Goal: Task Accomplishment & Management: Complete application form

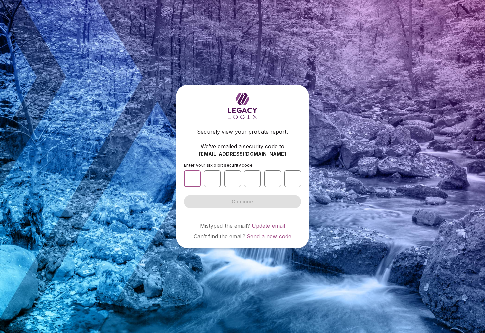
click at [189, 178] on input "number" at bounding box center [192, 179] width 17 height 17
type input "*"
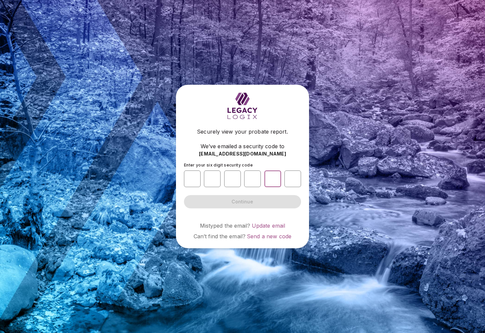
type input "*"
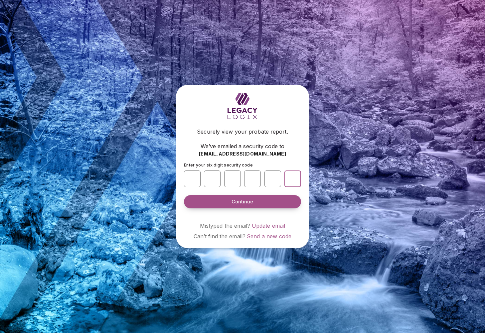
type input "*"
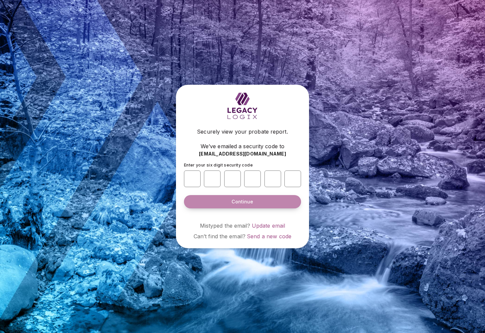
click at [235, 203] on span "Continue" at bounding box center [243, 202] width 22 height 7
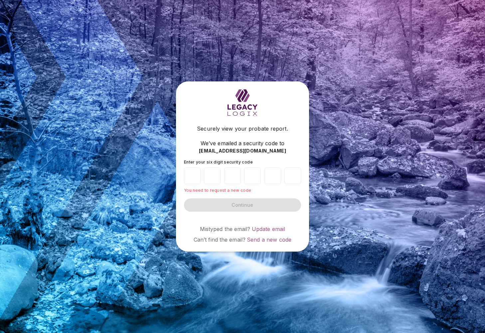
click at [206, 193] on form "Enter your six digit security code * * * * * * You need to request a new code C…" at bounding box center [242, 186] width 117 height 52
click at [212, 230] on span "Mistyped the email?" at bounding box center [225, 229] width 51 height 7
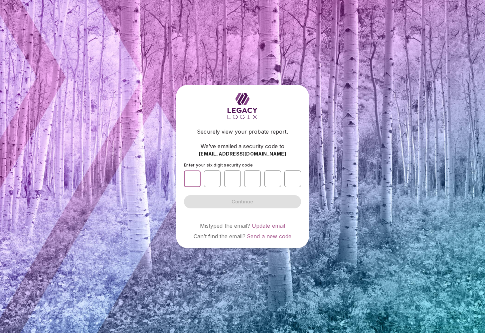
click at [196, 179] on input "number" at bounding box center [192, 179] width 17 height 17
type input "*"
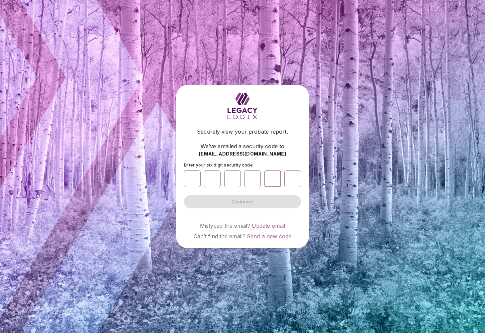
type input "*"
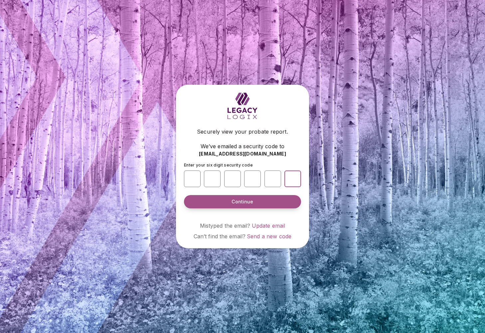
type input "*"
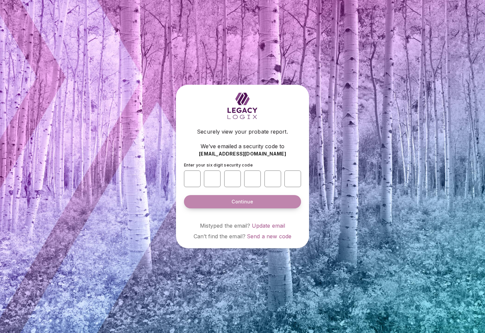
click at [207, 200] on button "Continue" at bounding box center [242, 201] width 117 height 13
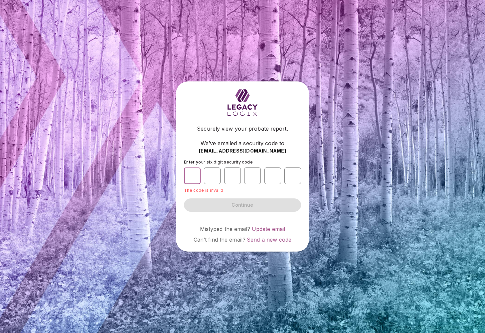
click at [199, 175] on input "*" at bounding box center [192, 176] width 17 height 17
type input "*"
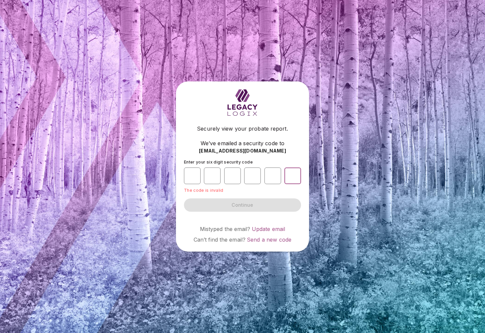
type input "*"
click at [231, 207] on form "Enter your six digit security code * * * * * * The code is invalid Continue" at bounding box center [242, 186] width 117 height 52
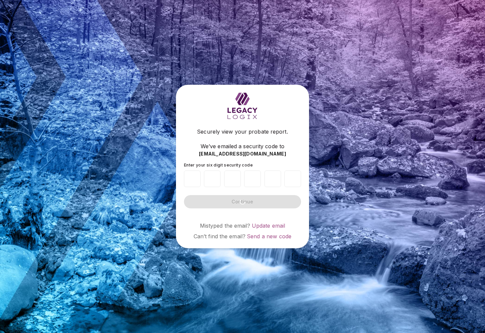
click at [194, 189] on div at bounding box center [242, 179] width 117 height 22
click at [186, 179] on input "number" at bounding box center [192, 179] width 17 height 17
type input "*"
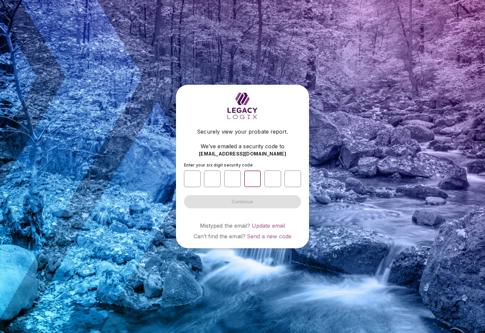
type input "*"
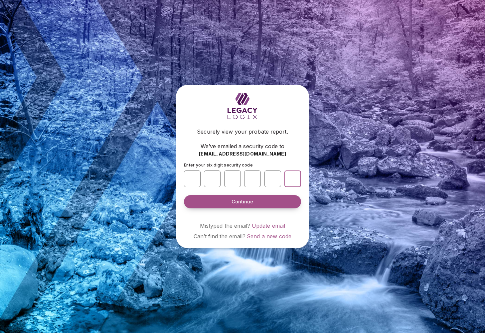
type input "*"
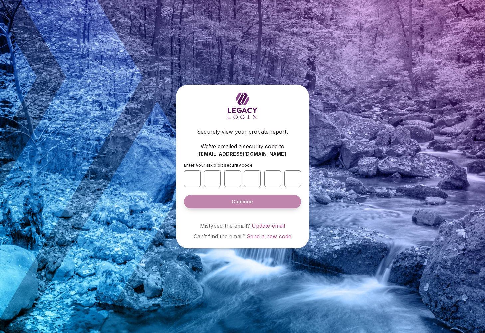
click at [215, 200] on button "Continue" at bounding box center [242, 201] width 117 height 13
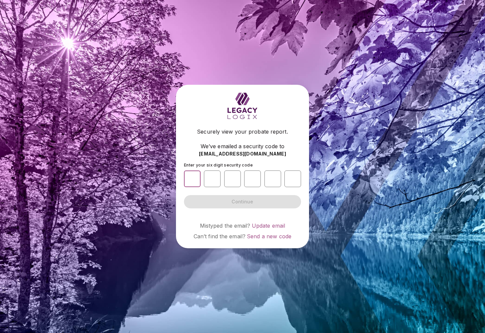
click at [194, 180] on input "number" at bounding box center [192, 179] width 17 height 17
type input "*"
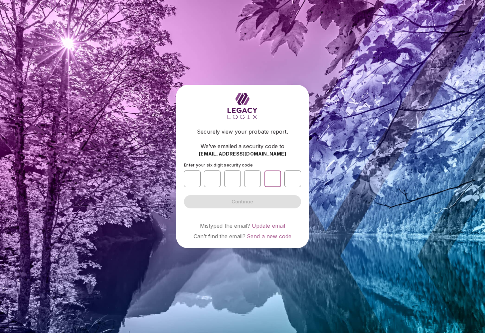
type input "*"
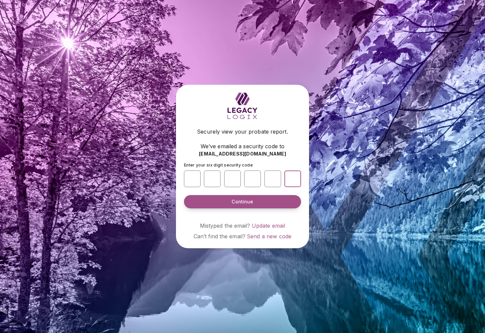
type input "*"
click at [204, 203] on button "Continue" at bounding box center [242, 201] width 117 height 13
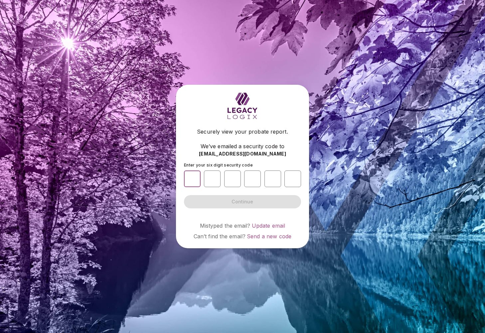
click at [189, 179] on input "number" at bounding box center [192, 179] width 17 height 17
type input "*"
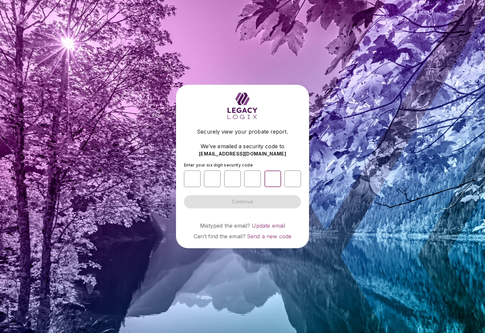
type input "*"
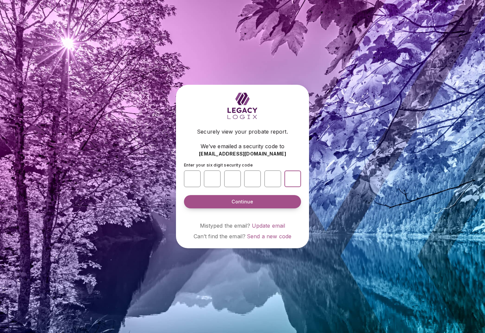
type input "*"
click at [215, 201] on button "Continue" at bounding box center [242, 201] width 117 height 13
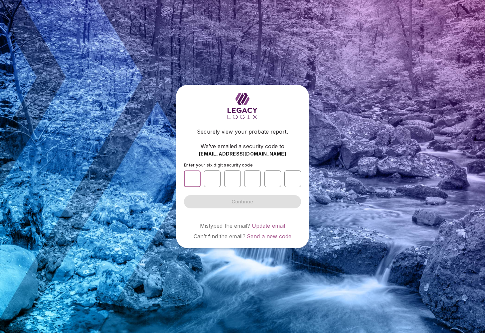
click at [189, 179] on input "number" at bounding box center [192, 179] width 17 height 17
type input "*"
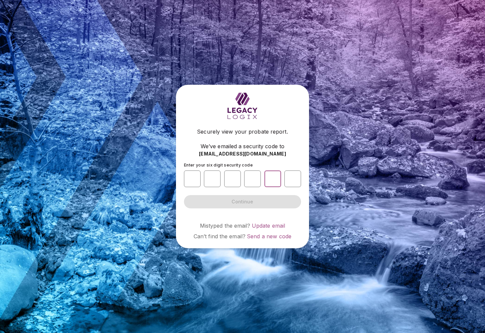
type input "*"
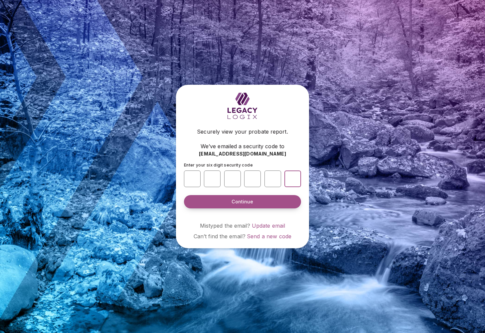
type input "*"
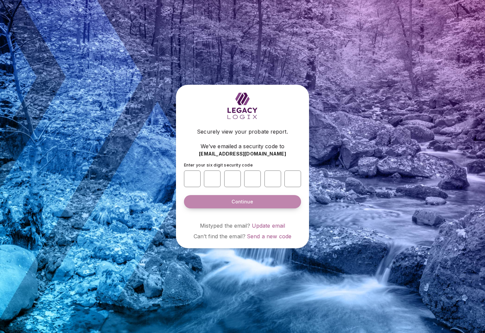
click at [231, 203] on button "Continue" at bounding box center [242, 201] width 117 height 13
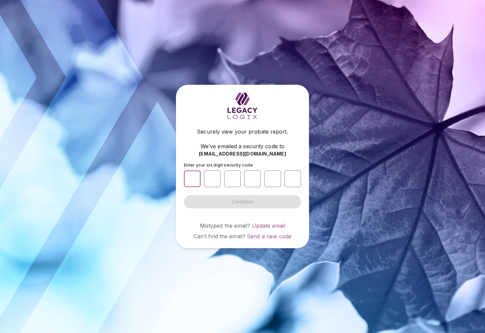
click at [193, 181] on input "number" at bounding box center [192, 179] width 17 height 17
type input "*"
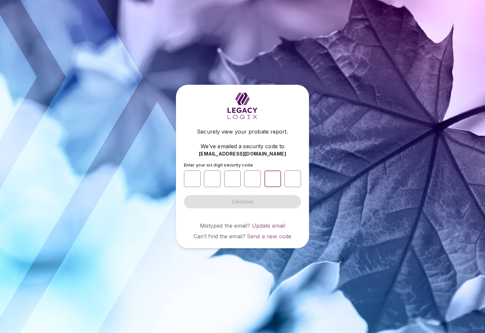
type input "*"
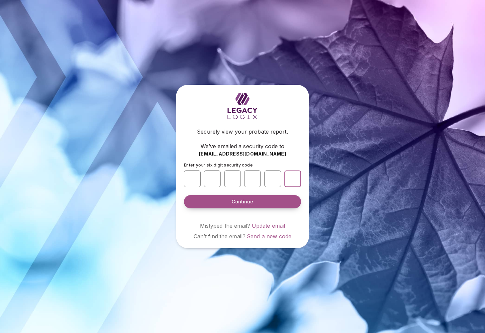
type input "*"
click at [225, 203] on button "Continue" at bounding box center [242, 201] width 117 height 13
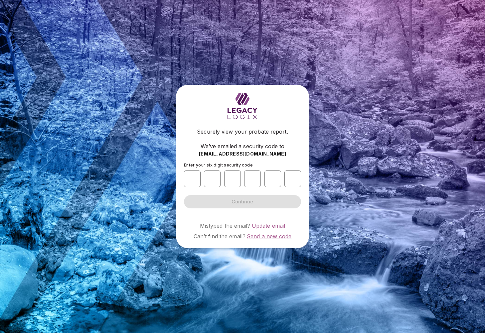
click at [258, 238] on span "Send a new code" at bounding box center [269, 236] width 45 height 7
click at [193, 185] on input "number" at bounding box center [192, 179] width 17 height 17
type input "*"
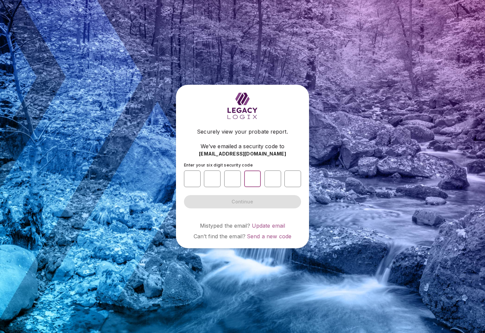
type input "*"
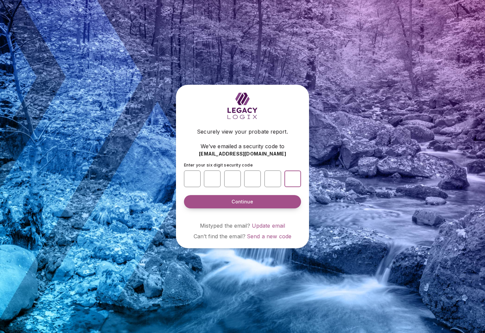
type input "*"
click at [228, 202] on button "Continue" at bounding box center [242, 201] width 117 height 13
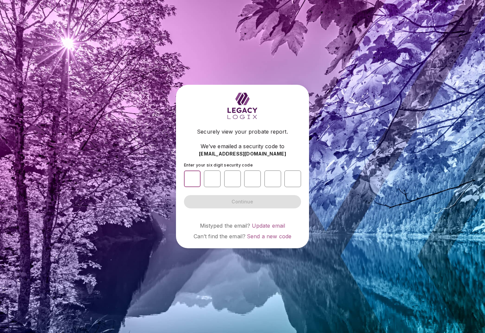
click at [193, 183] on input "number" at bounding box center [192, 179] width 17 height 17
type input "*"
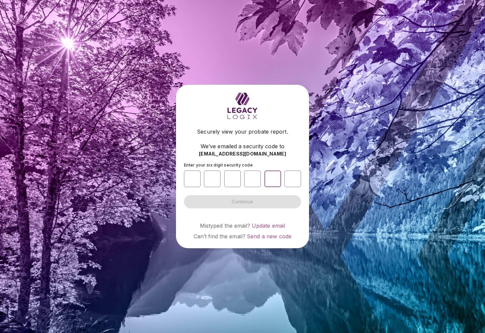
type input "*"
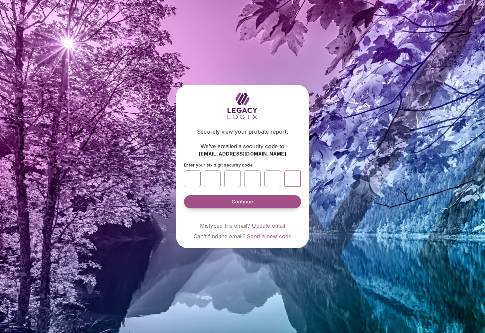
type input "*"
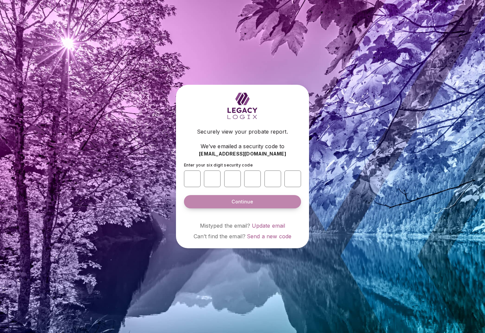
click at [208, 203] on button "Continue" at bounding box center [242, 201] width 117 height 13
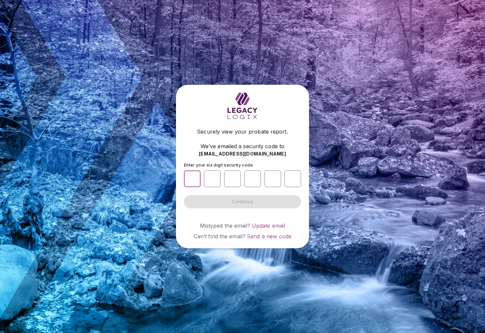
click at [193, 177] on input "number" at bounding box center [192, 179] width 17 height 17
type input "*"
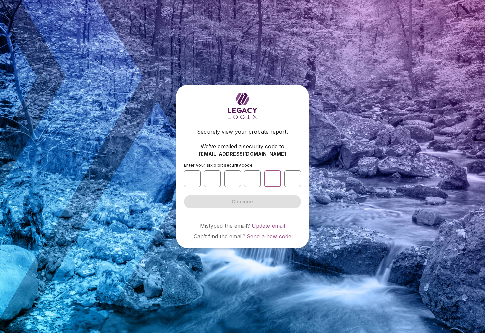
type input "*"
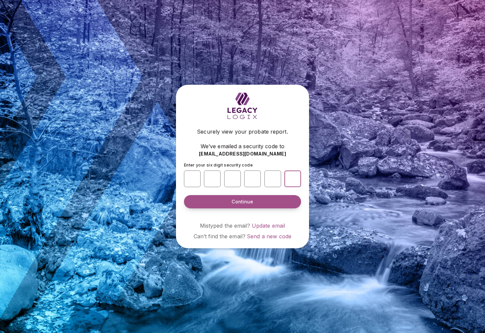
type input "*"
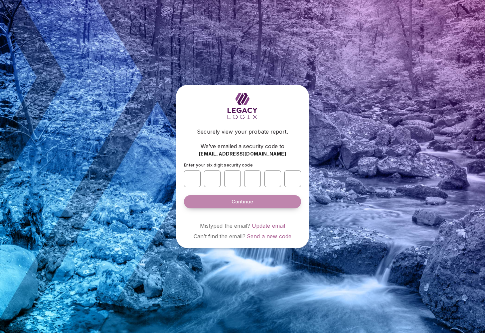
click at [233, 205] on span "Continue" at bounding box center [243, 202] width 22 height 7
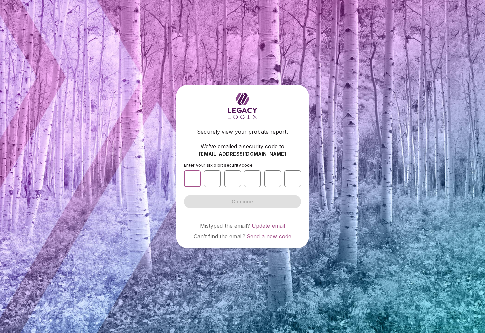
click at [193, 178] on input "number" at bounding box center [192, 179] width 17 height 17
type input "*"
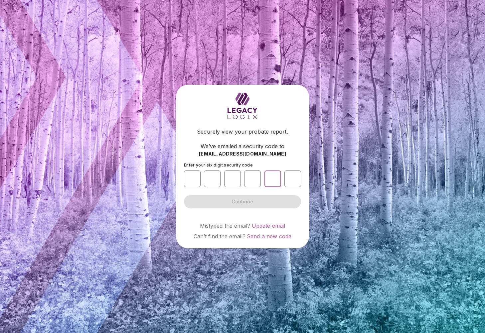
type input "*"
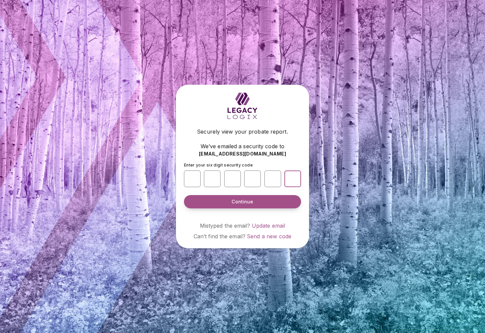
type input "*"
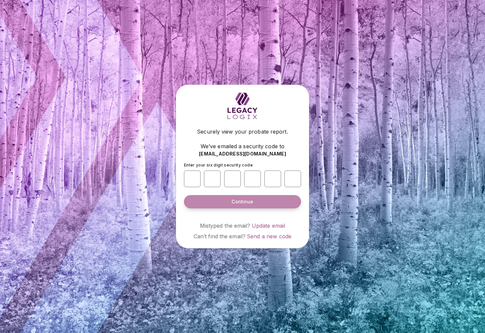
click at [204, 201] on button "Continue" at bounding box center [242, 201] width 117 height 13
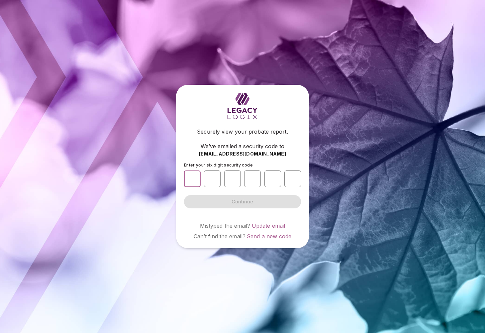
click at [187, 177] on input "number" at bounding box center [192, 179] width 17 height 17
type input "*"
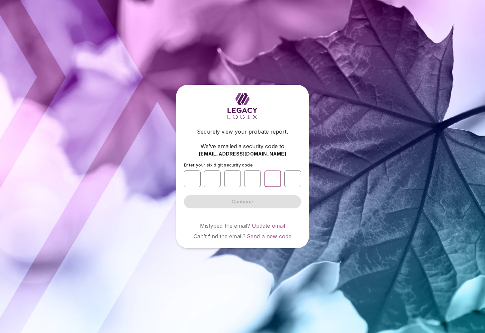
type input "*"
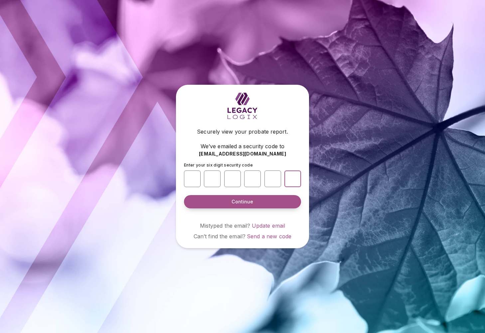
type input "*"
click at [261, 200] on button "Continue" at bounding box center [242, 201] width 117 height 13
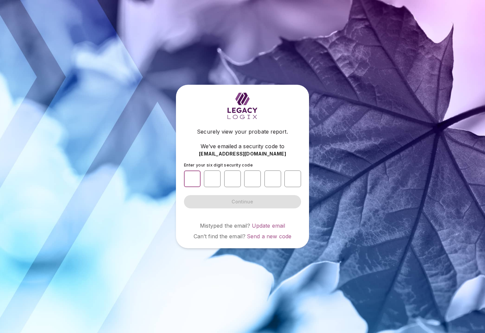
click at [192, 183] on input "number" at bounding box center [192, 179] width 17 height 17
type input "*"
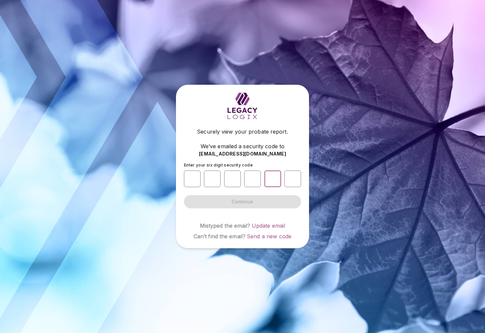
type input "*"
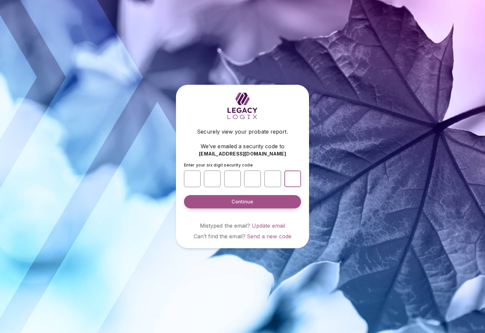
type input "*"
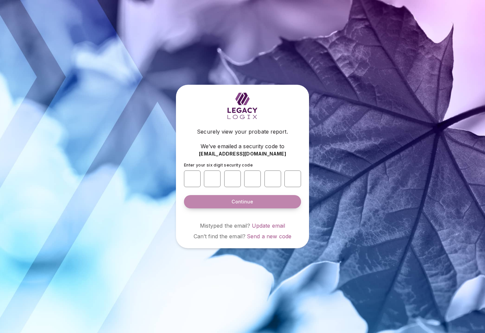
drag, startPoint x: 208, startPoint y: 199, endPoint x: 211, endPoint y: 198, distance: 3.4
click at [209, 199] on button "Continue" at bounding box center [242, 201] width 117 height 13
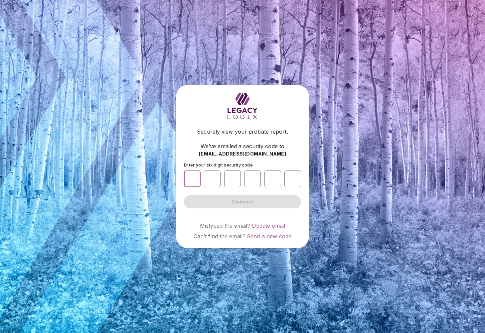
click at [191, 178] on input "number" at bounding box center [192, 179] width 17 height 17
type input "*"
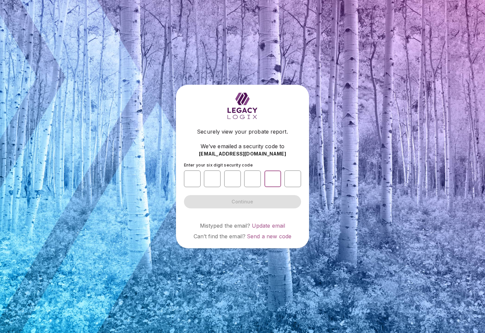
type input "*"
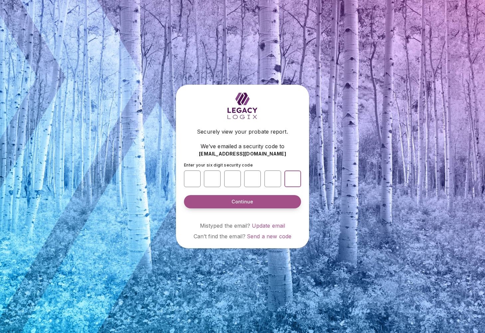
type input "*"
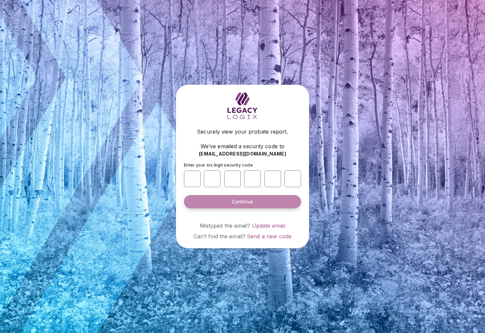
click at [222, 204] on button "Continue" at bounding box center [242, 201] width 117 height 13
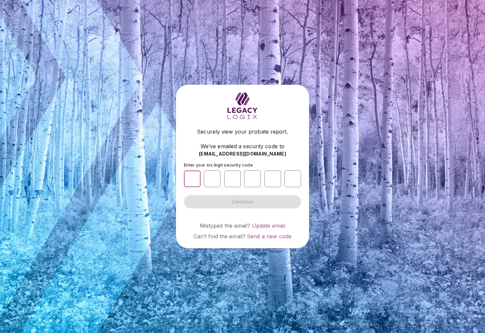
click at [185, 175] on input "number" at bounding box center [192, 179] width 17 height 17
type input "*"
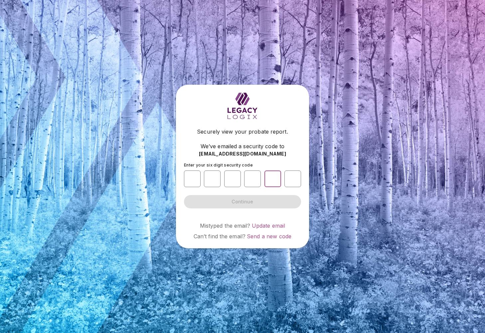
type input "*"
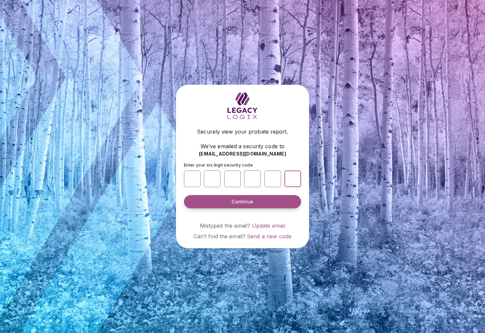
type input "*"
click at [200, 199] on button "Continue" at bounding box center [242, 201] width 117 height 13
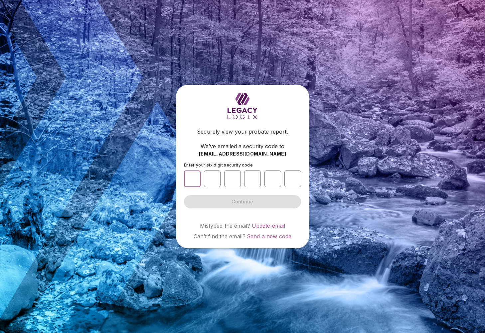
click at [187, 183] on input "number" at bounding box center [192, 179] width 17 height 17
type input "*"
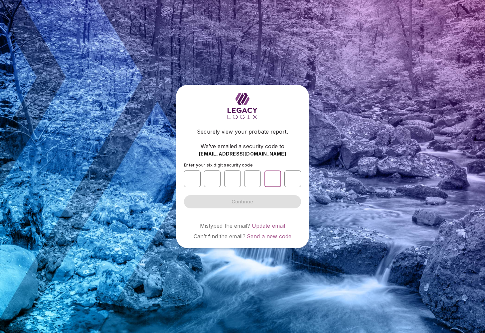
type input "*"
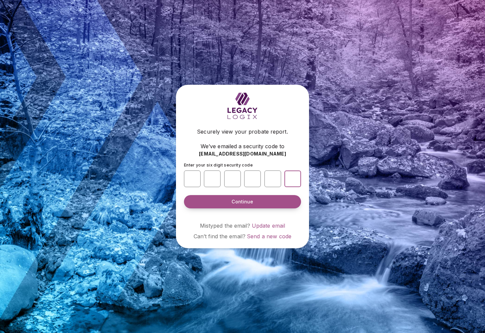
type input "*"
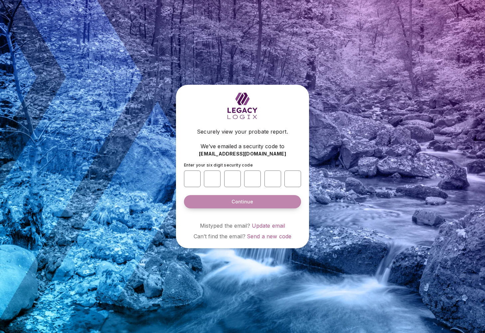
click at [192, 203] on button "Continue" at bounding box center [242, 201] width 117 height 13
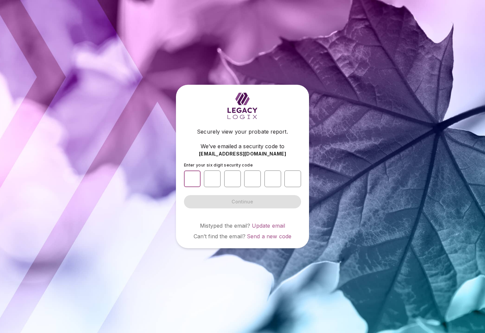
click at [187, 179] on input "number" at bounding box center [192, 179] width 17 height 17
type input "*"
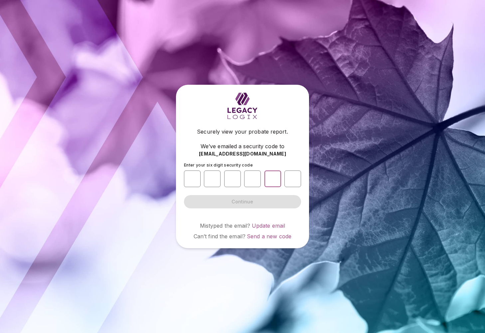
type input "*"
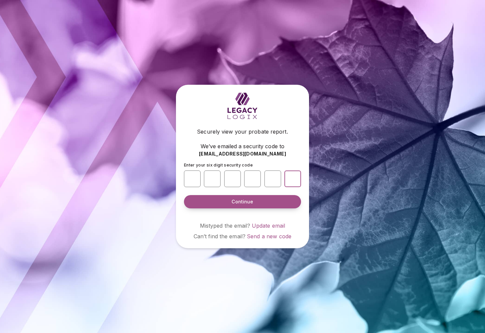
type input "*"
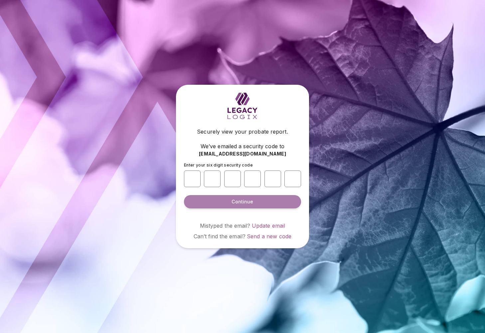
click at [223, 203] on button "Continue" at bounding box center [242, 201] width 117 height 13
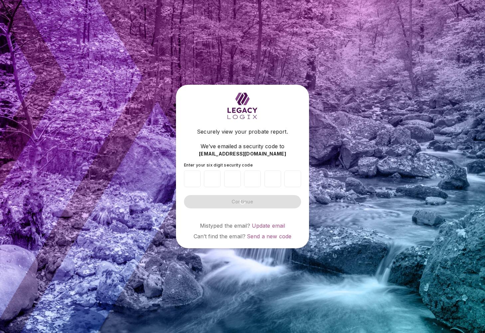
click at [196, 177] on input "number" at bounding box center [192, 179] width 17 height 17
click at [189, 175] on input "number" at bounding box center [192, 179] width 17 height 17
type input "*"
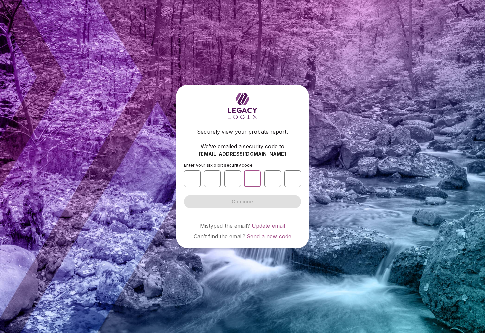
type input "*"
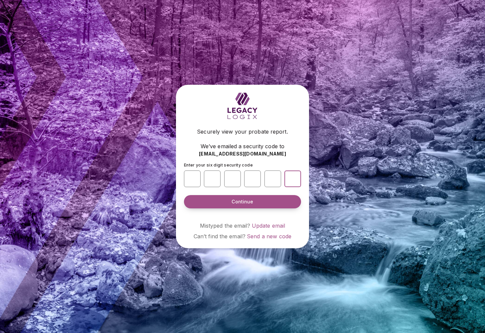
type input "*"
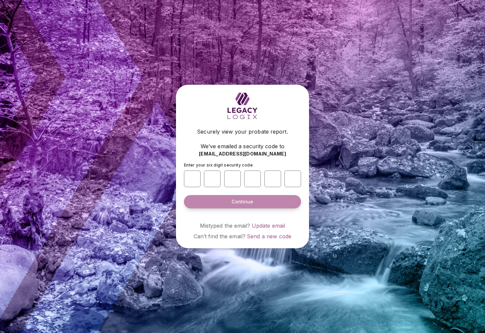
click at [204, 205] on button "Continue" at bounding box center [242, 201] width 117 height 13
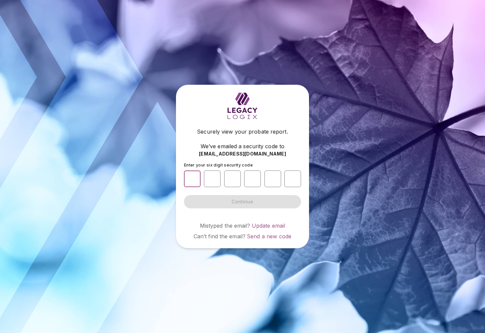
click at [192, 178] on input "number" at bounding box center [192, 179] width 17 height 17
type input "*"
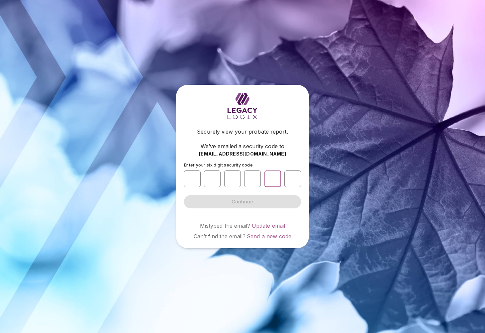
type input "*"
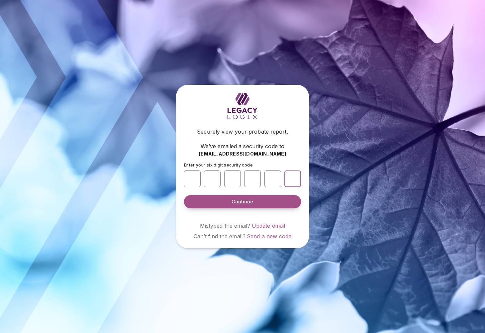
type input "*"
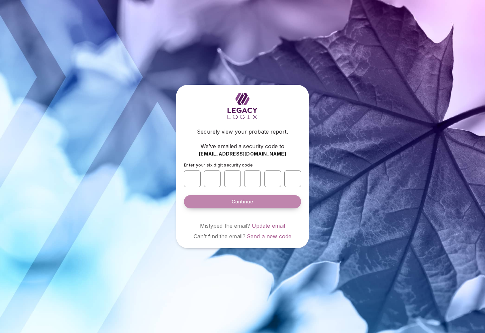
click at [253, 205] on span "Continue" at bounding box center [243, 202] width 22 height 7
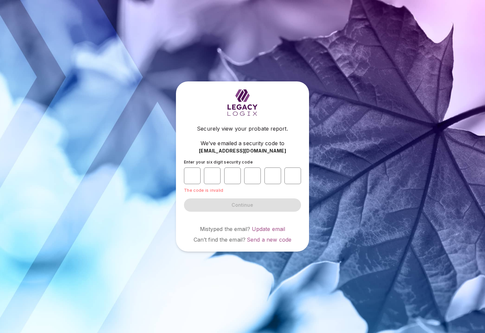
click at [142, 128] on div "Securely view your probate report. We’ve emailed a security code to macacca@com…" at bounding box center [242, 166] width 485 height 333
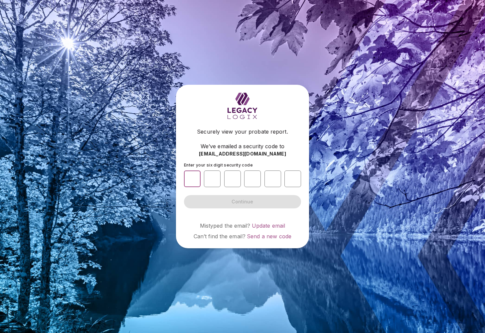
click at [193, 181] on input "number" at bounding box center [192, 179] width 17 height 17
drag, startPoint x: 96, startPoint y: 334, endPoint x: 194, endPoint y: 182, distance: 181.6
click at [194, 182] on input "number" at bounding box center [192, 179] width 17 height 17
type input "*"
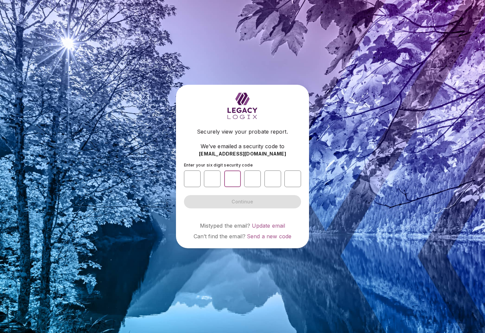
type input "*"
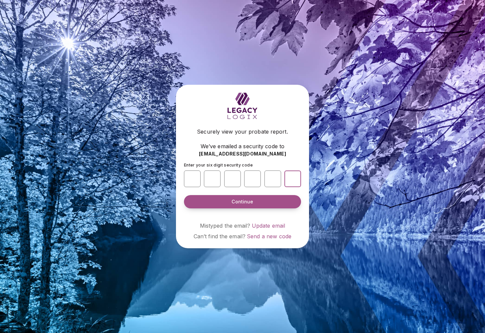
type input "*"
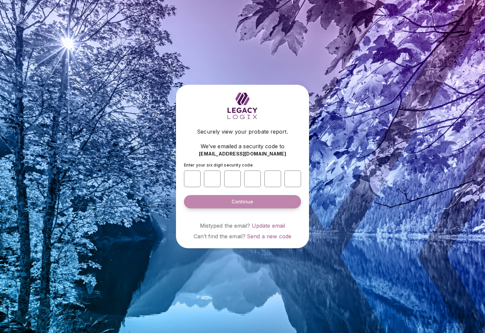
click at [243, 204] on span "Continue" at bounding box center [243, 202] width 22 height 7
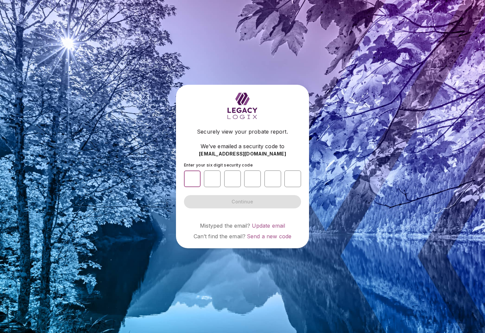
click at [190, 181] on input "number" at bounding box center [192, 179] width 17 height 17
type input "*"
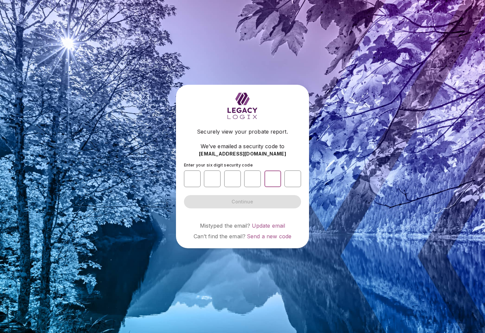
type input "*"
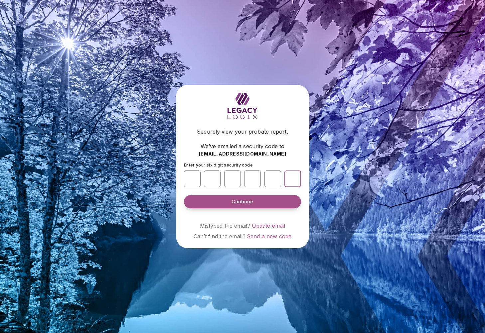
type input "*"
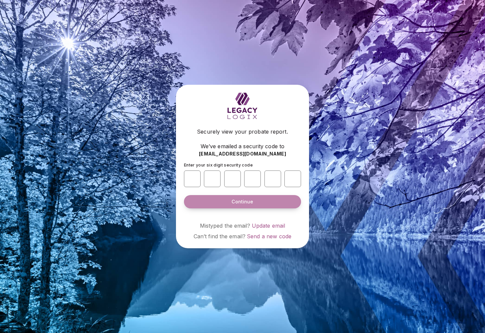
click at [219, 199] on button "Continue" at bounding box center [242, 201] width 117 height 13
